Goal: Information Seeking & Learning: Learn about a topic

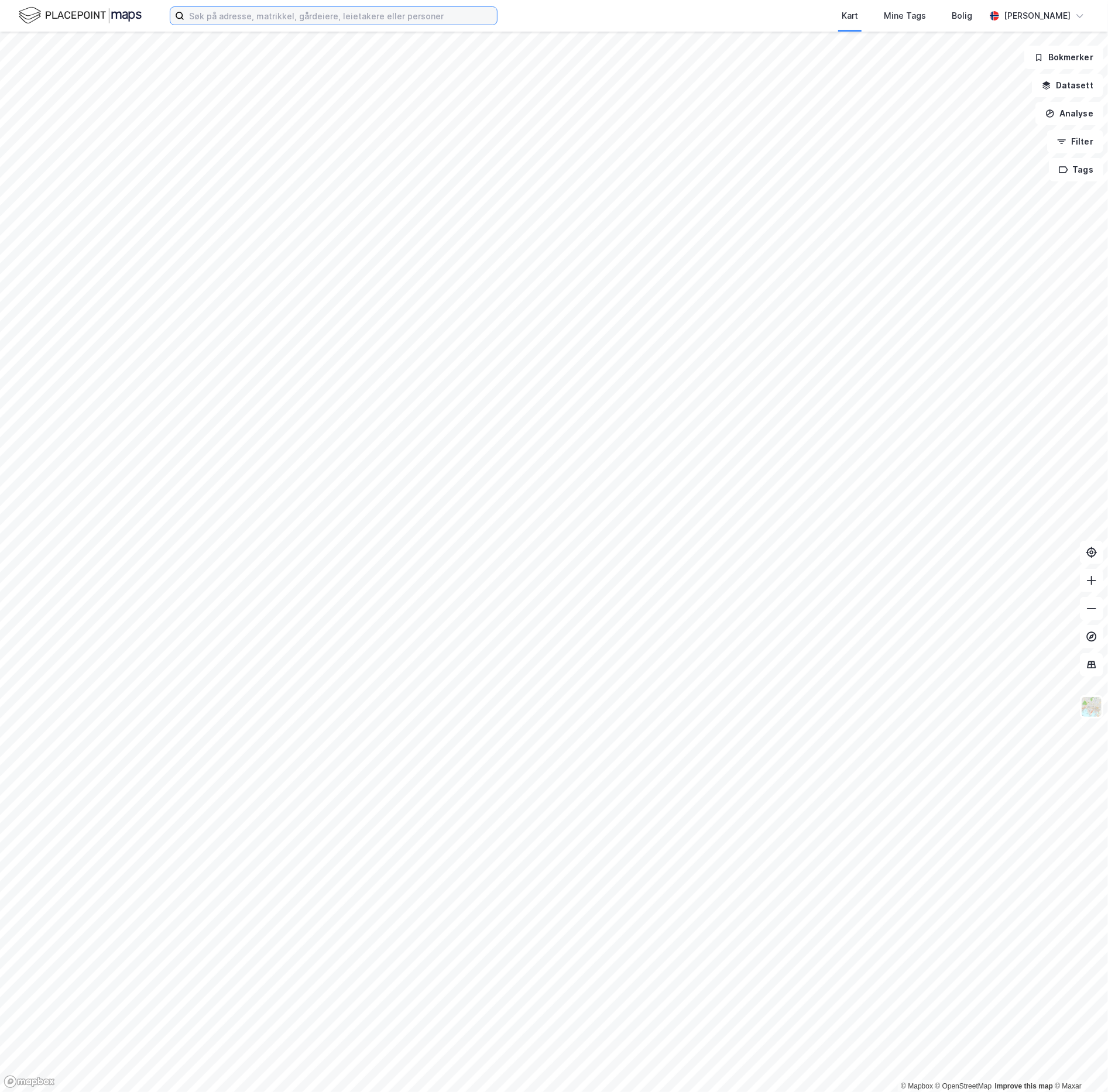
click at [275, 15] on input at bounding box center [340, 16] width 313 height 18
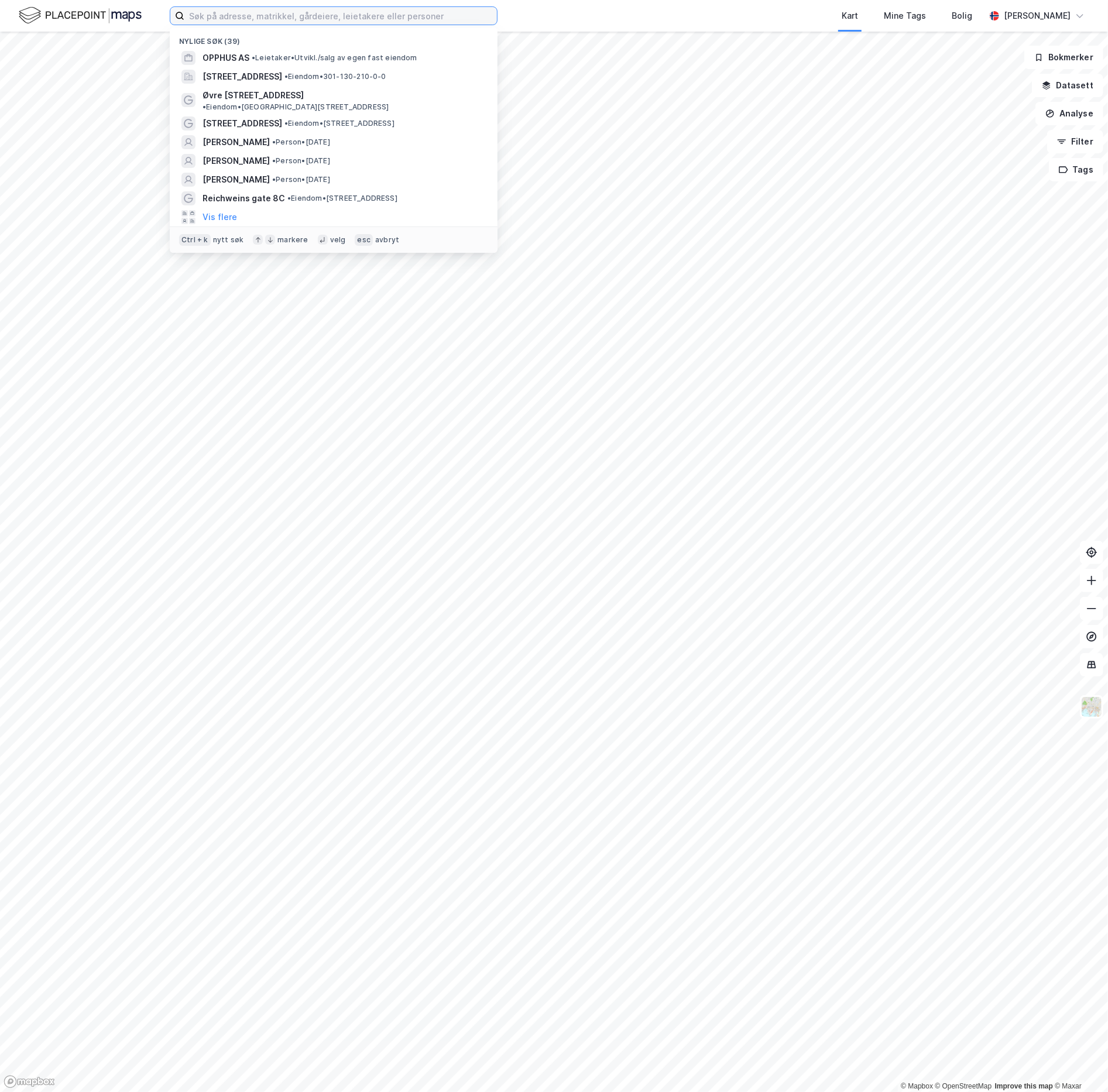
paste input "[PERSON_NAME]"
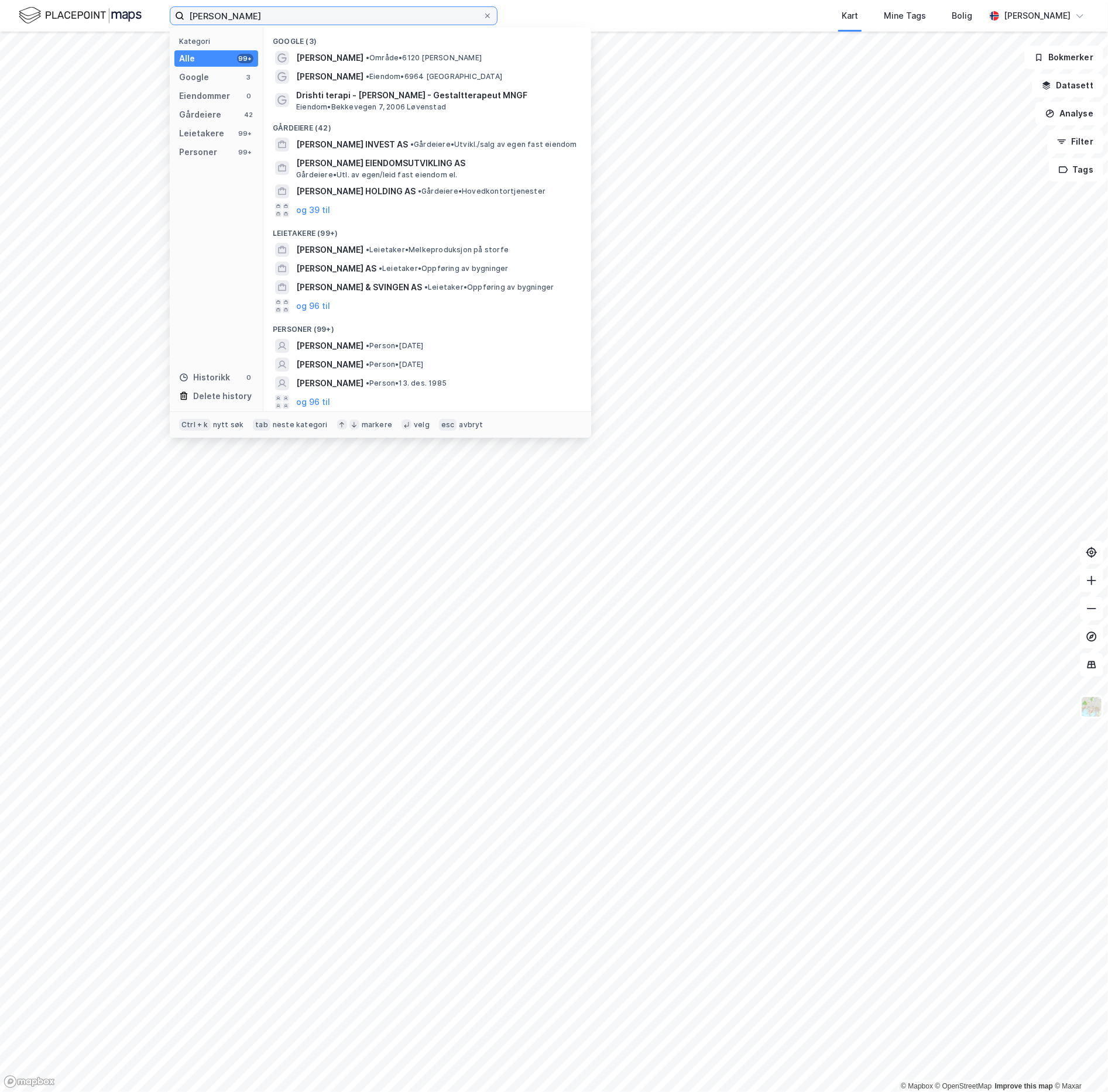
drag, startPoint x: 286, startPoint y: 9, endPoint x: 139, endPoint y: -8, distance: 148.0
click at [139, 0] on html "[PERSON_NAME] Kategori Alle 99+ Google 3 Eiendommer 0 Gårdeiere 42 Leietakere 9…" at bounding box center [554, 546] width 1108 height 1092
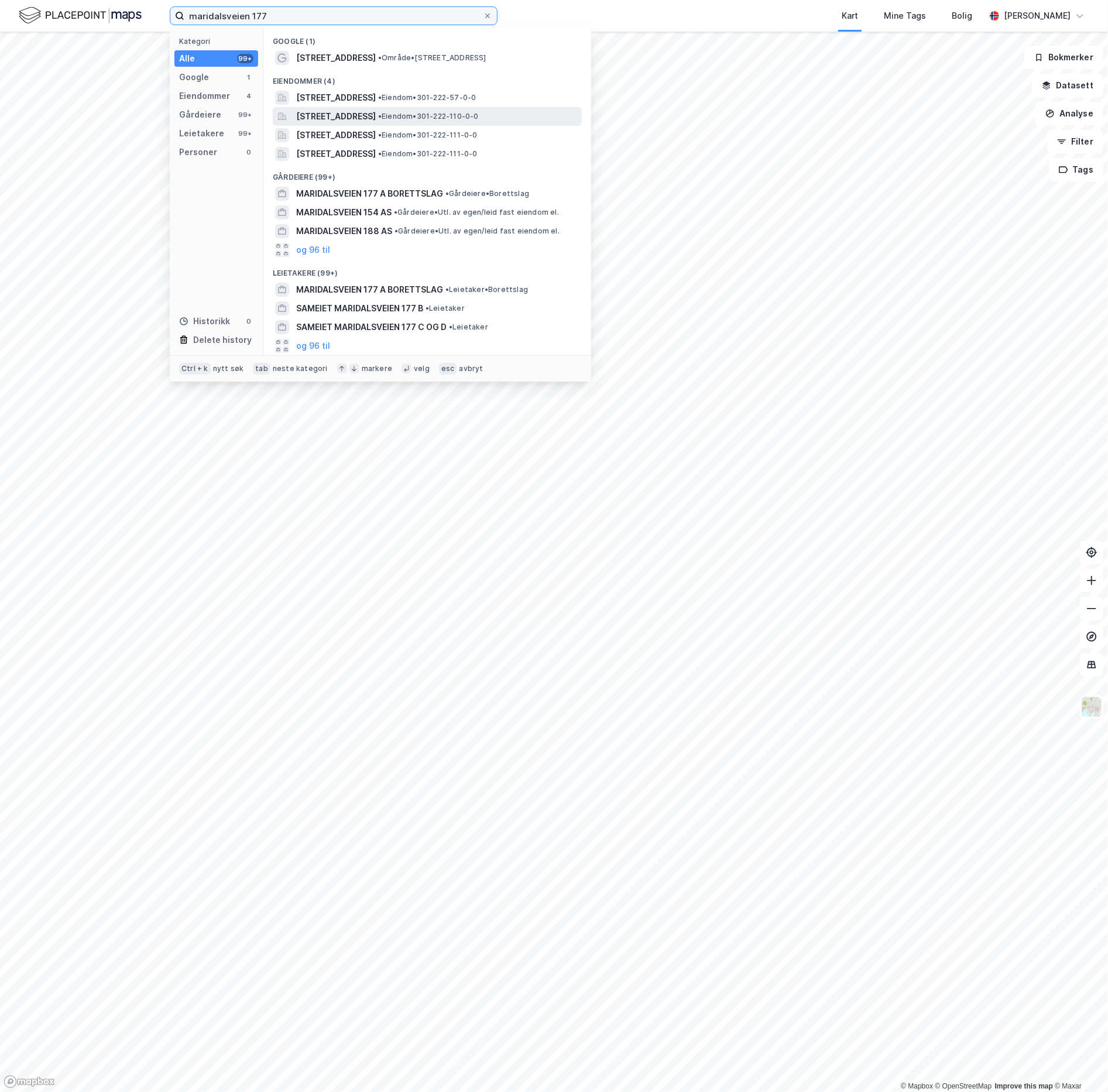
type input "maridalsveien 177"
click at [342, 115] on span "[STREET_ADDRESS]" at bounding box center [336, 116] width 80 height 14
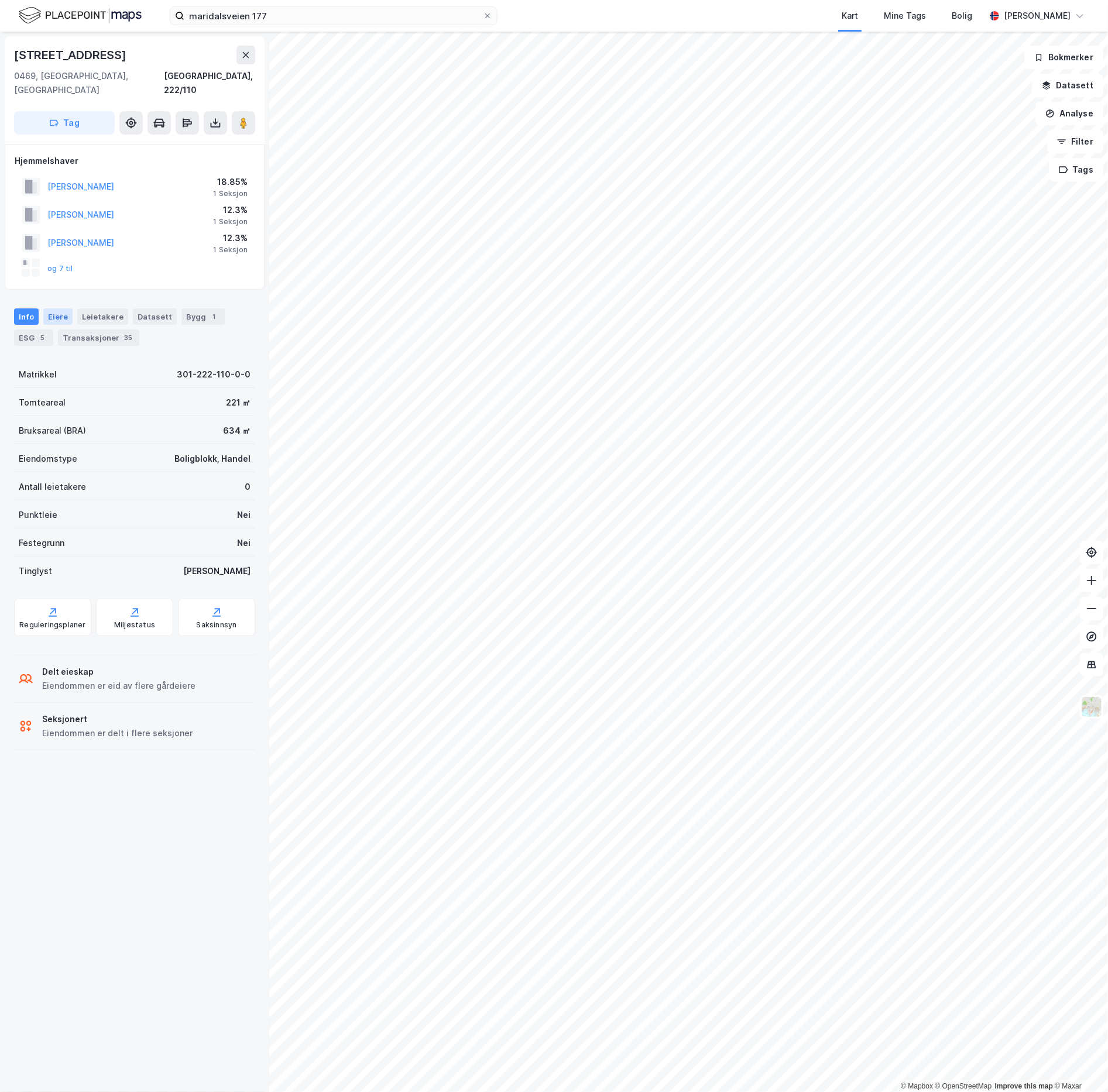
click at [56, 308] on div "Eiere" at bounding box center [57, 316] width 29 height 16
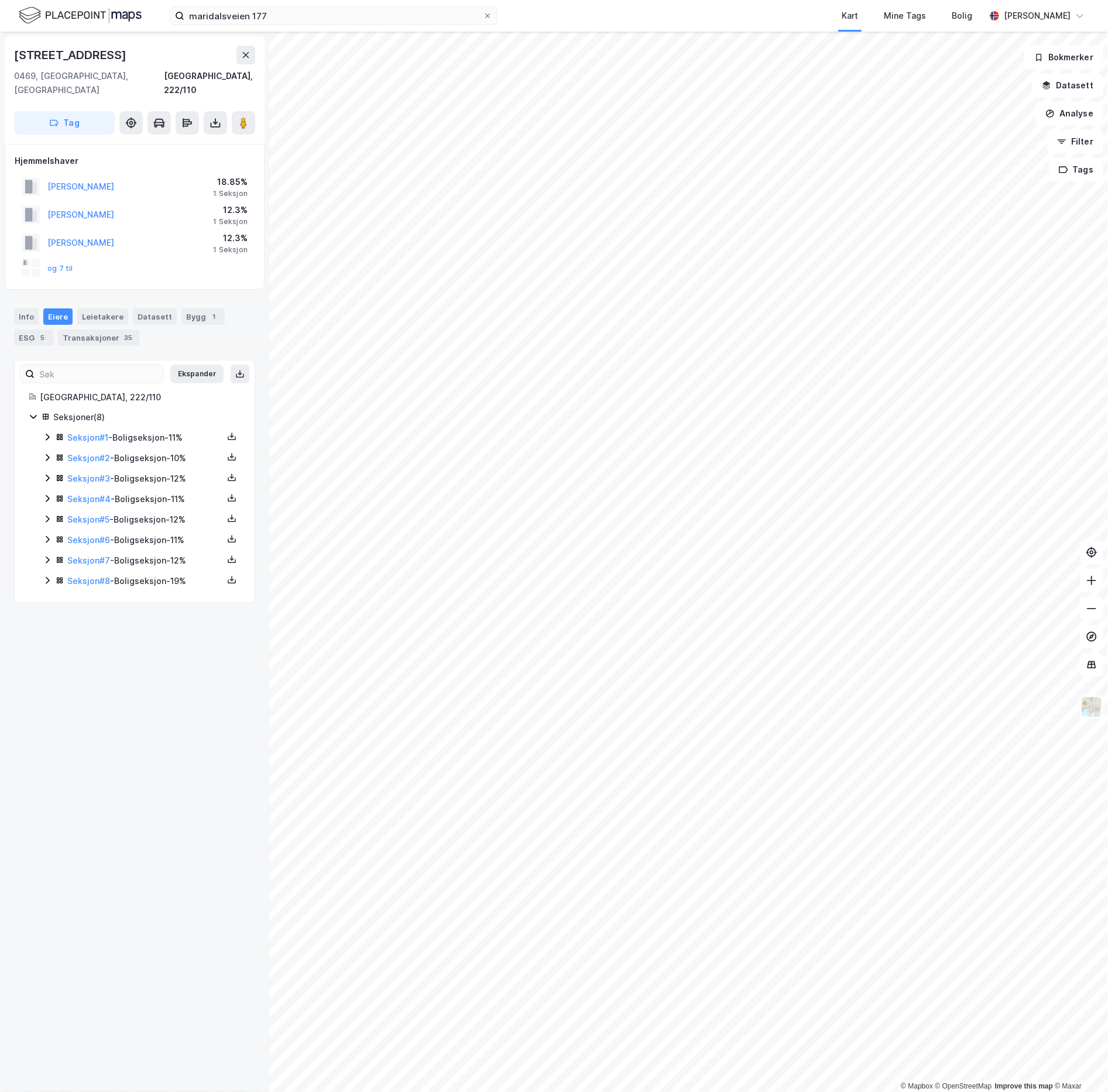
click at [47, 576] on icon at bounding box center [47, 580] width 9 height 9
click at [143, 616] on link "[PERSON_NAME]" at bounding box center [162, 621] width 67 height 10
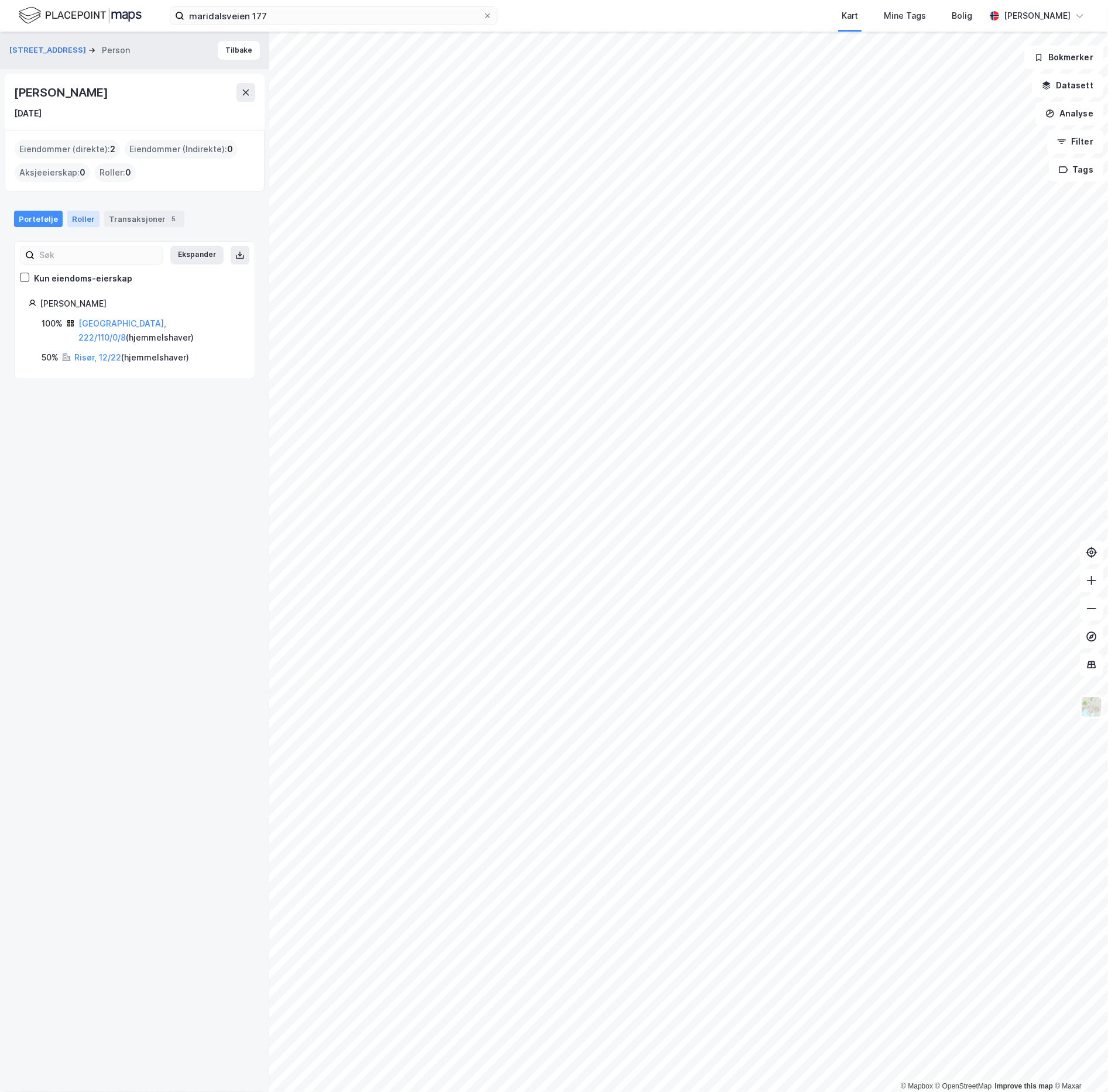
click at [73, 219] on div "Roller" at bounding box center [83, 218] width 32 height 16
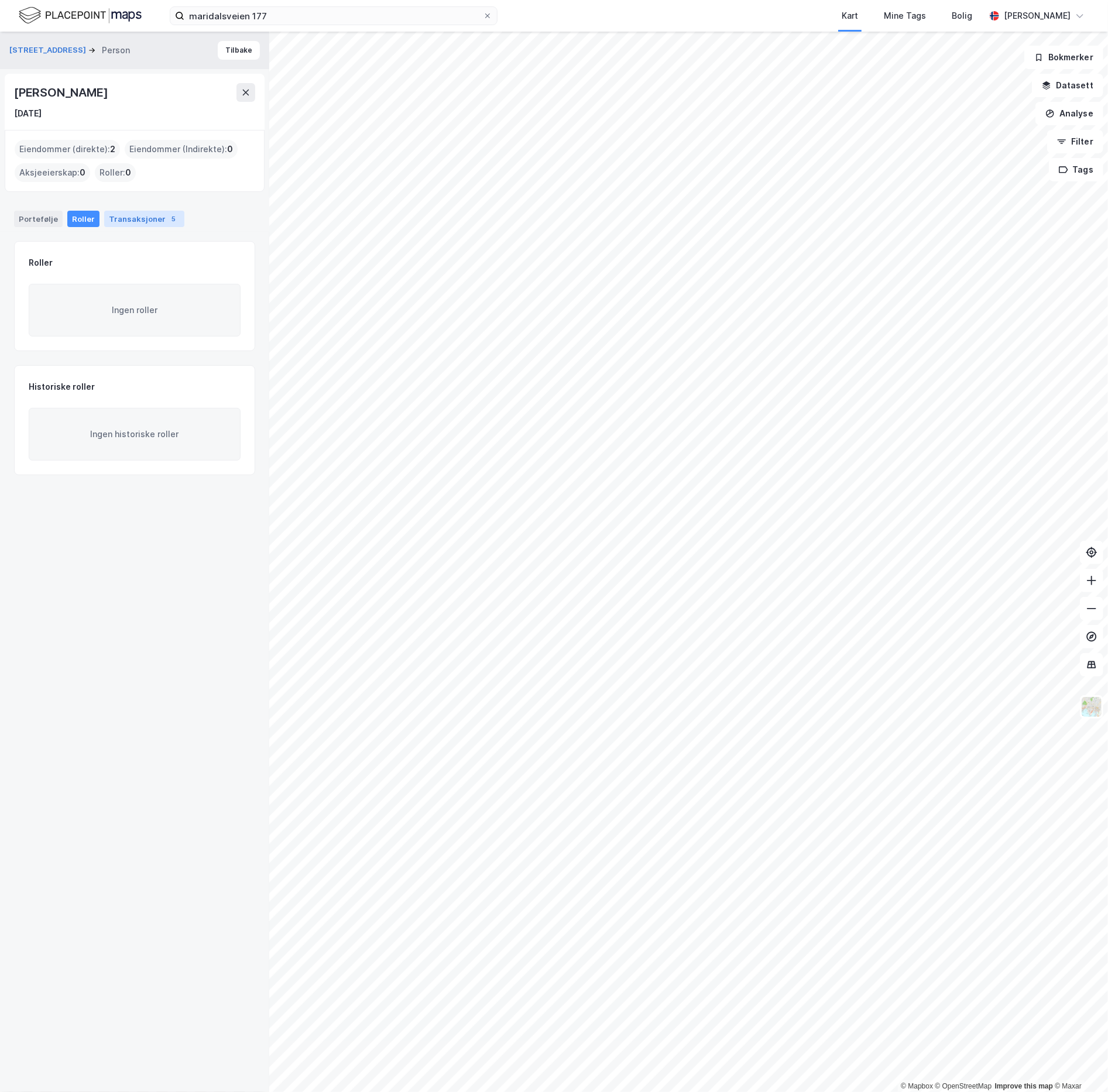
click at [120, 217] on div "Transaksjoner 5" at bounding box center [145, 218] width 80 height 16
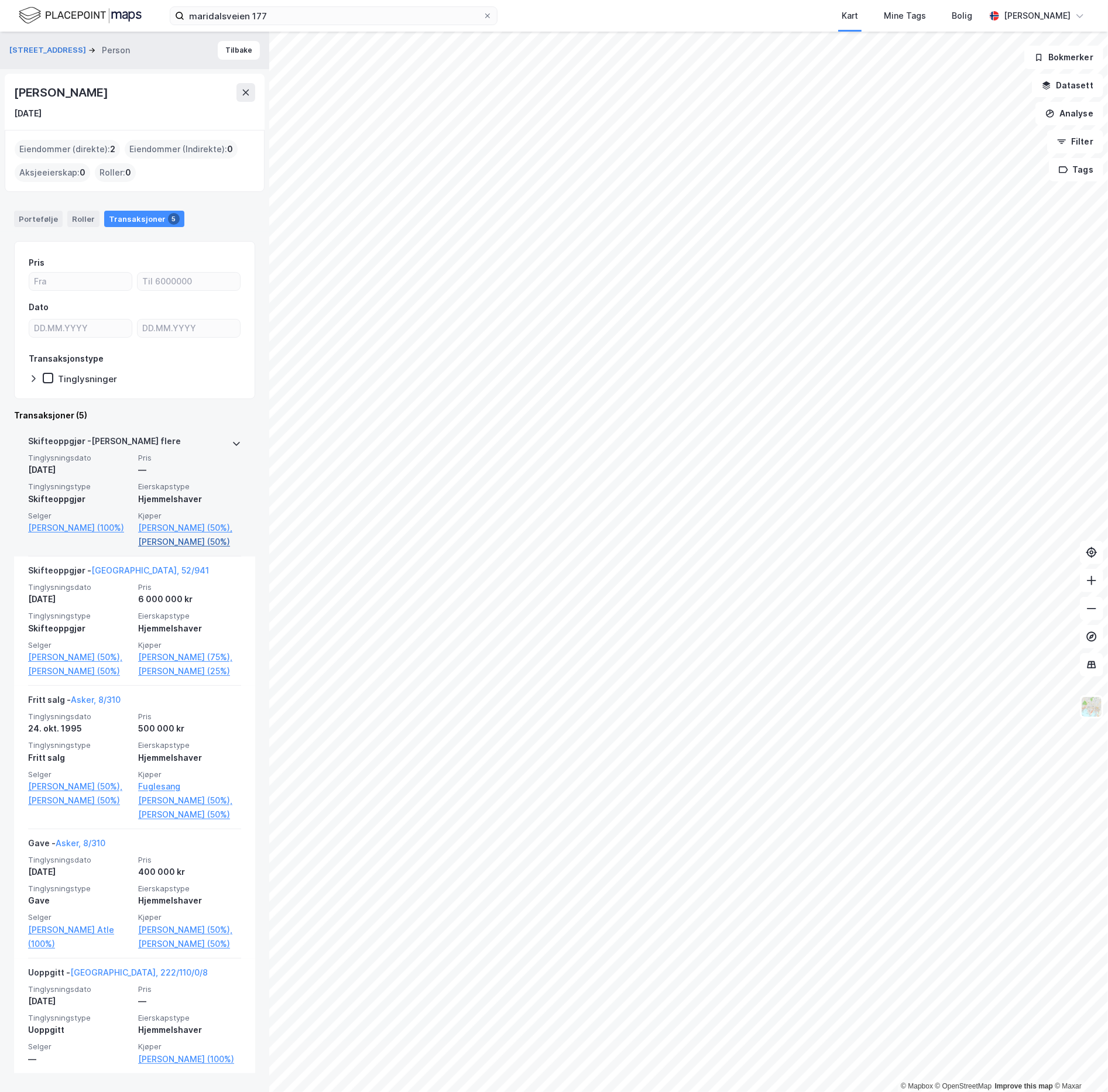
click at [169, 549] on link "[PERSON_NAME] (50%)" at bounding box center [190, 542] width 103 height 14
